Goal: Task Accomplishment & Management: Manage account settings

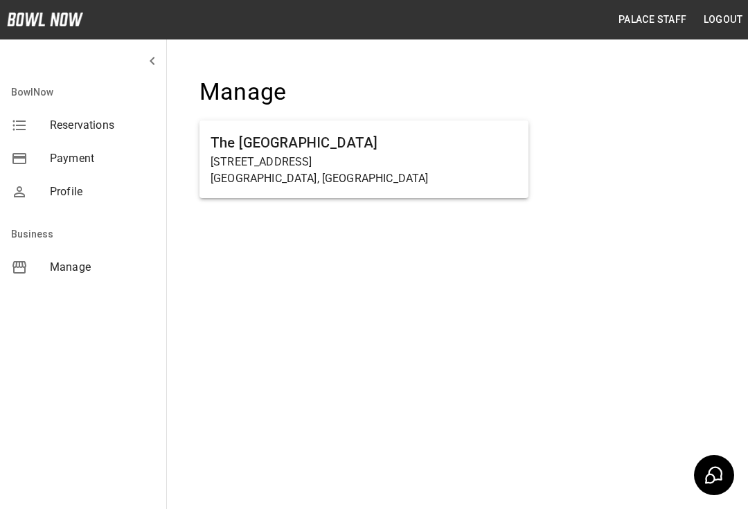
click at [71, 125] on span "Reservations" at bounding box center [102, 125] width 105 height 17
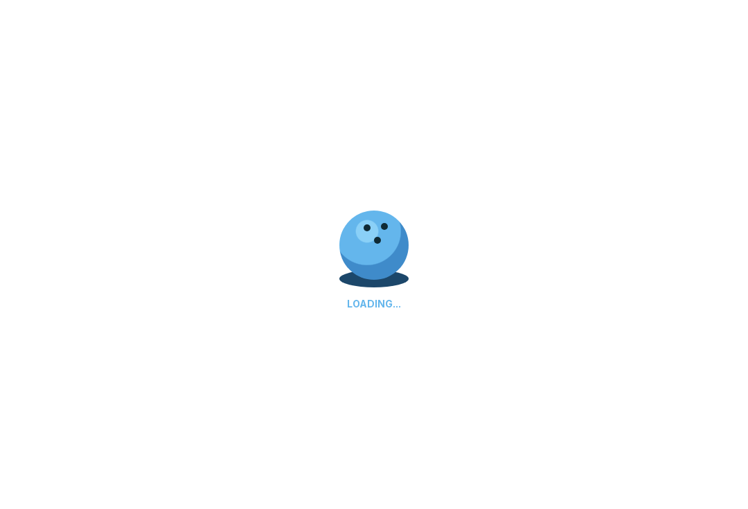
scroll to position [53, 0]
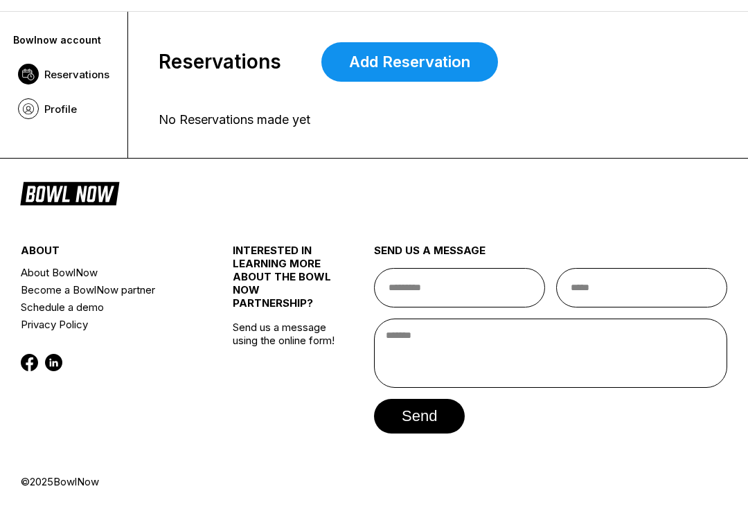
click at [32, 78] on button at bounding box center [28, 74] width 21 height 21
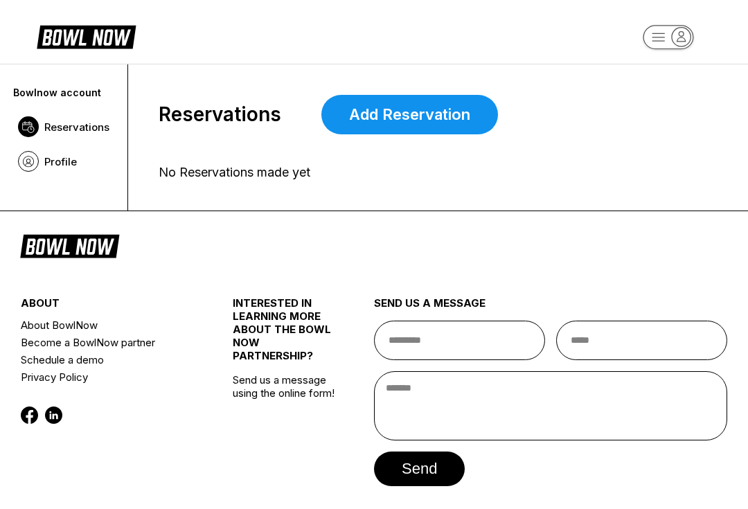
click at [11, 164] on link "Profile" at bounding box center [63, 161] width 105 height 35
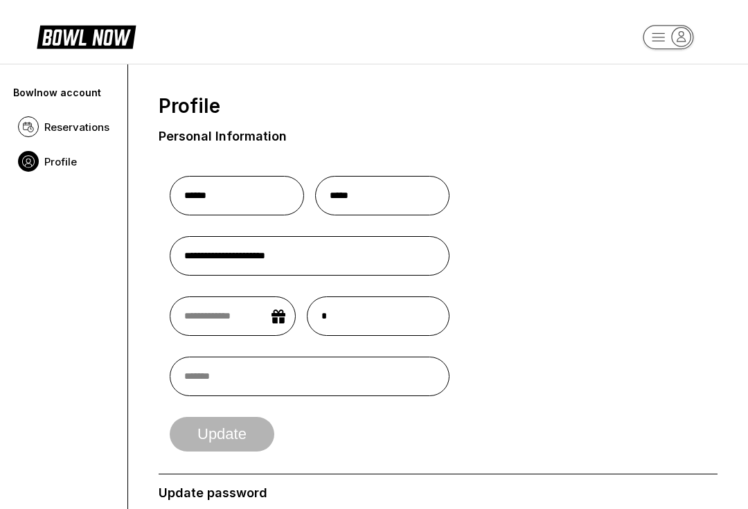
click at [30, 122] on button at bounding box center [28, 126] width 21 height 21
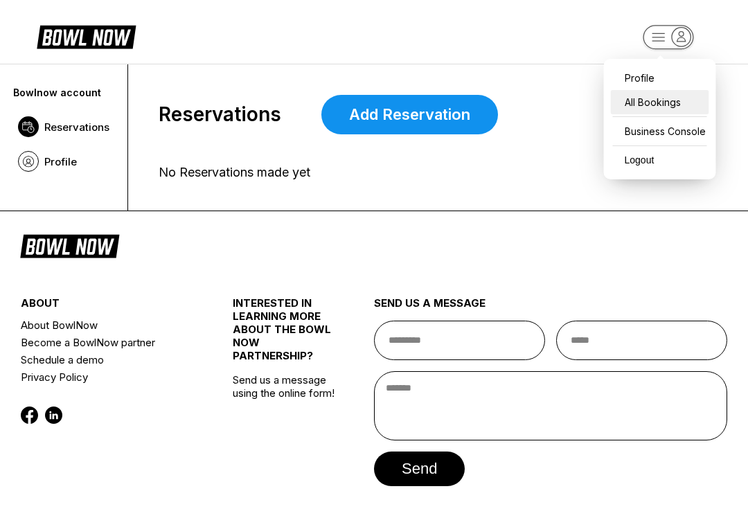
click at [681, 102] on div "All Bookings" at bounding box center [660, 102] width 98 height 24
click at [688, 102] on div "All Bookings" at bounding box center [660, 102] width 98 height 24
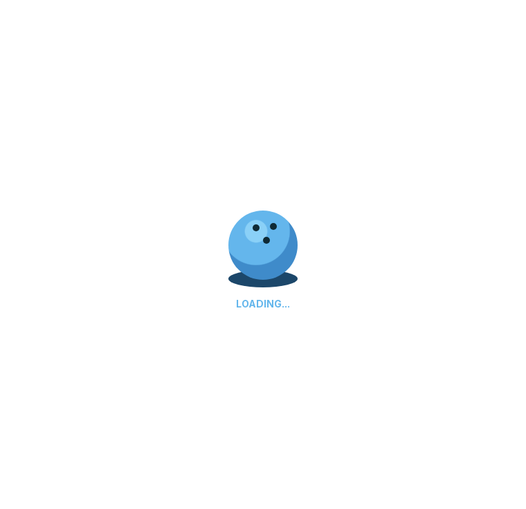
click at [123, 132] on div "LOADING..." at bounding box center [263, 254] width 526 height 509
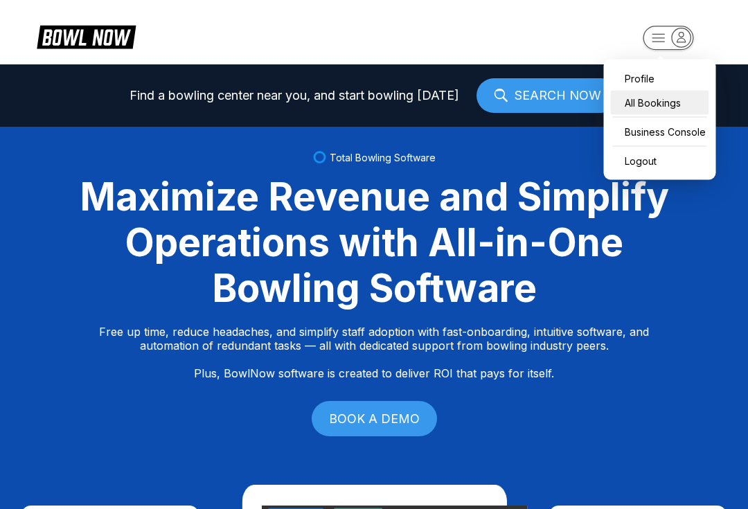
click at [675, 107] on div "All Bookings" at bounding box center [660, 103] width 98 height 24
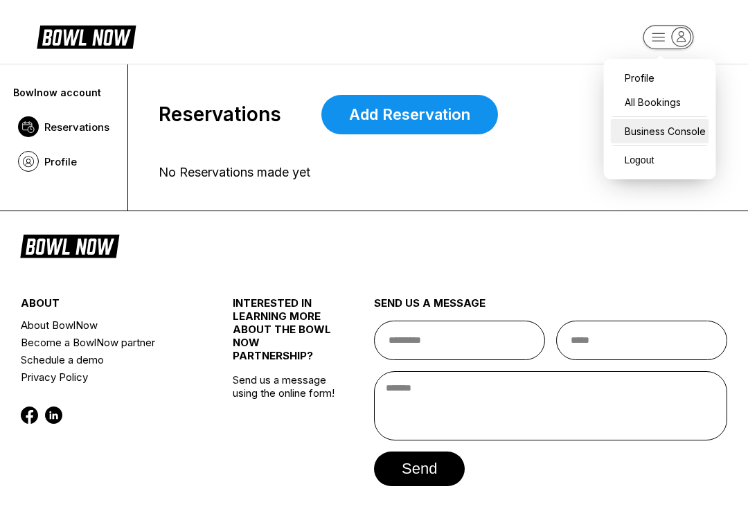
click at [686, 123] on div "Business Console" at bounding box center [660, 131] width 98 height 24
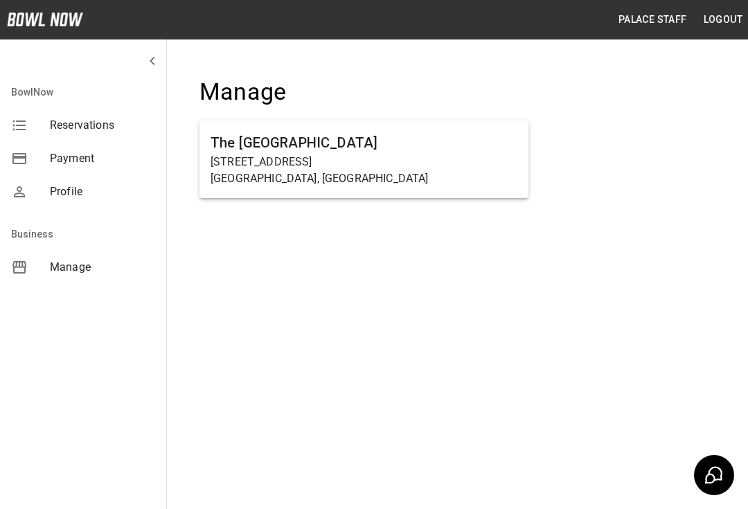
click at [416, 154] on p "[STREET_ADDRESS]" at bounding box center [364, 162] width 307 height 17
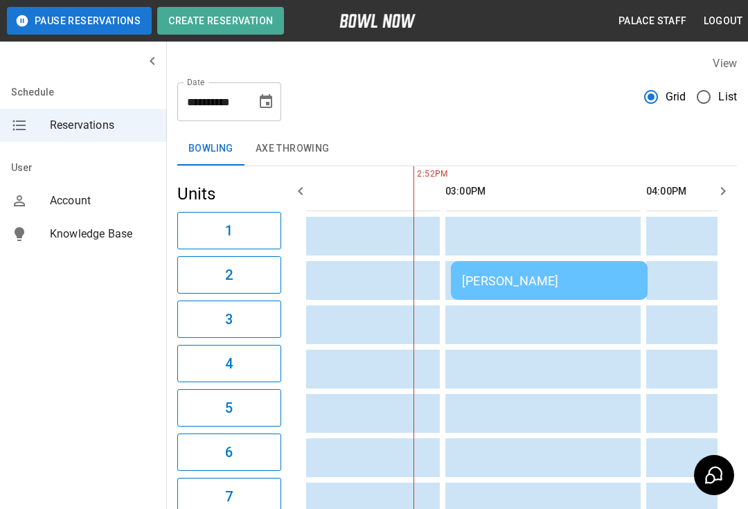
click at [572, 278] on div "Rita Hatcher" at bounding box center [549, 281] width 175 height 15
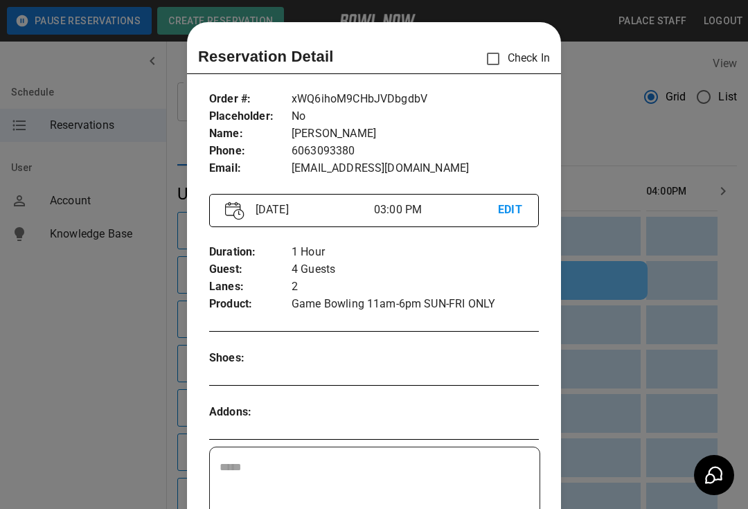
scroll to position [22, 0]
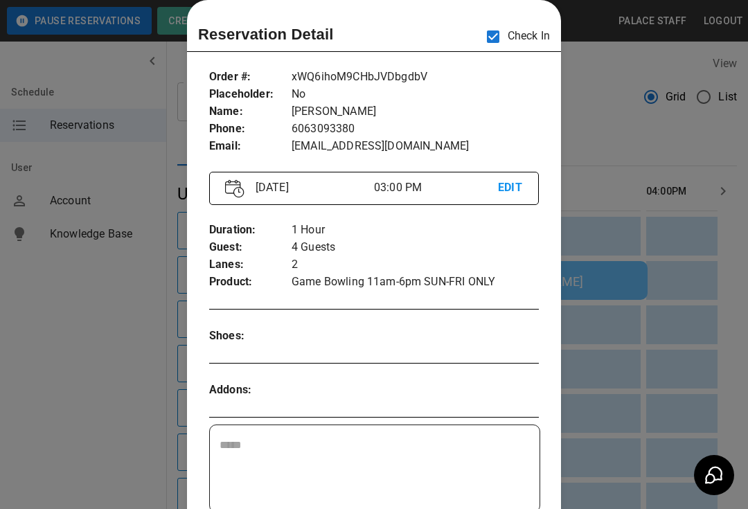
click at [658, 359] on div at bounding box center [374, 254] width 748 height 509
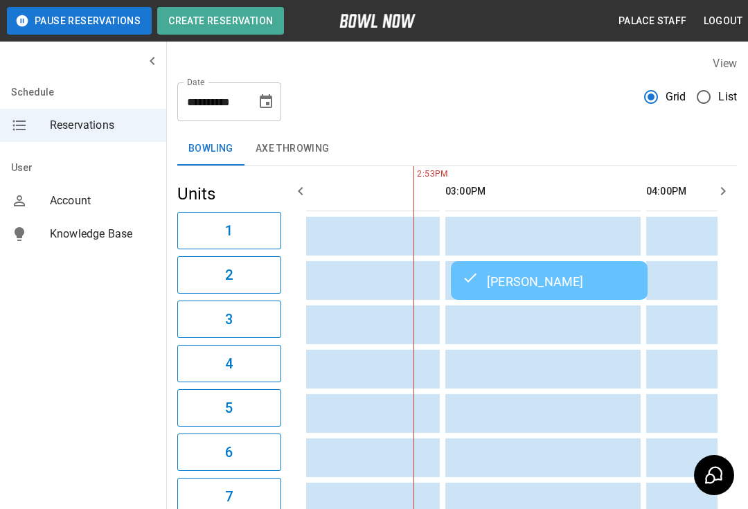
click at [574, 292] on td "Rita Hatcher" at bounding box center [549, 280] width 197 height 39
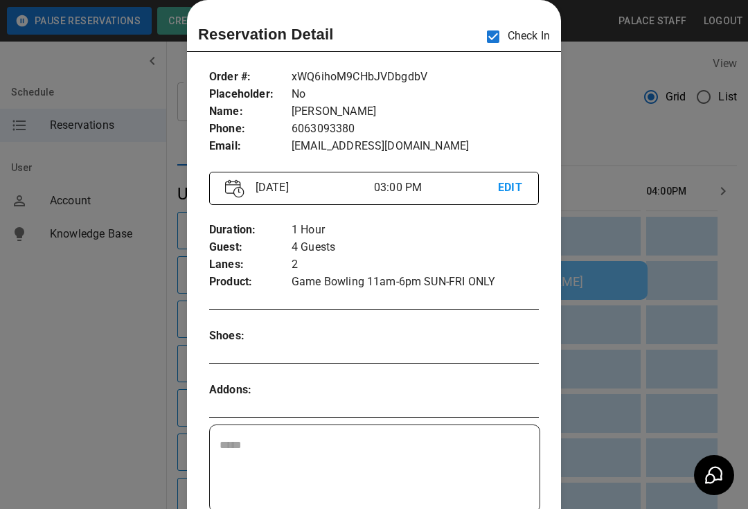
click at [133, 293] on div at bounding box center [374, 254] width 748 height 509
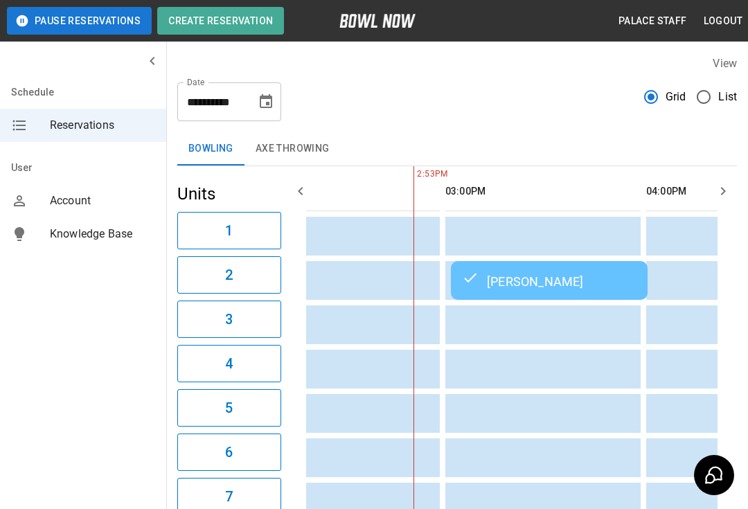
click at [518, 285] on div "Rita Hatcher" at bounding box center [549, 280] width 175 height 17
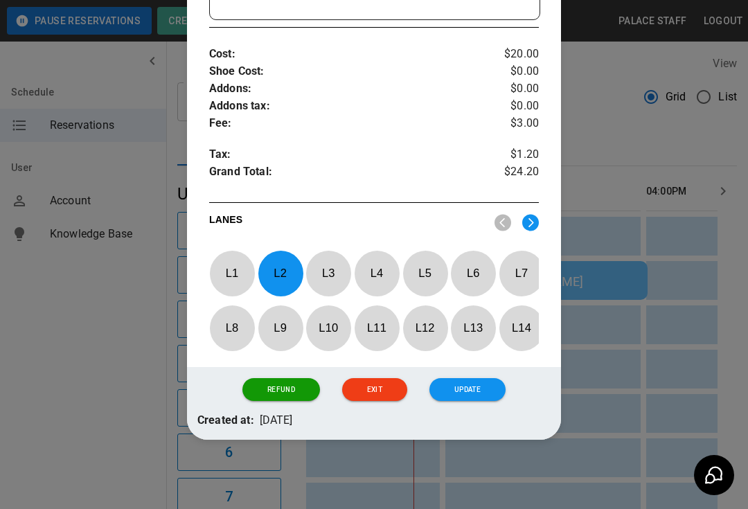
scroll to position [519, 0]
click at [378, 394] on button "Exit" at bounding box center [374, 390] width 65 height 24
